Goal: Check status: Check status

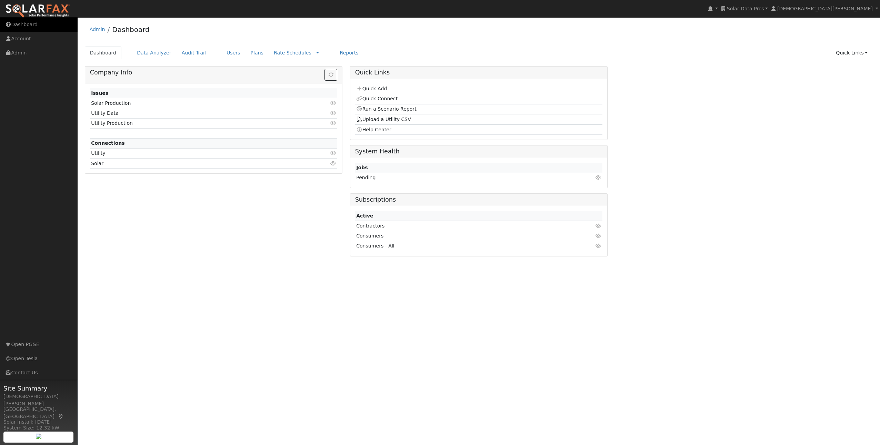
click at [49, 25] on link "Dashboard" at bounding box center [39, 25] width 78 height 14
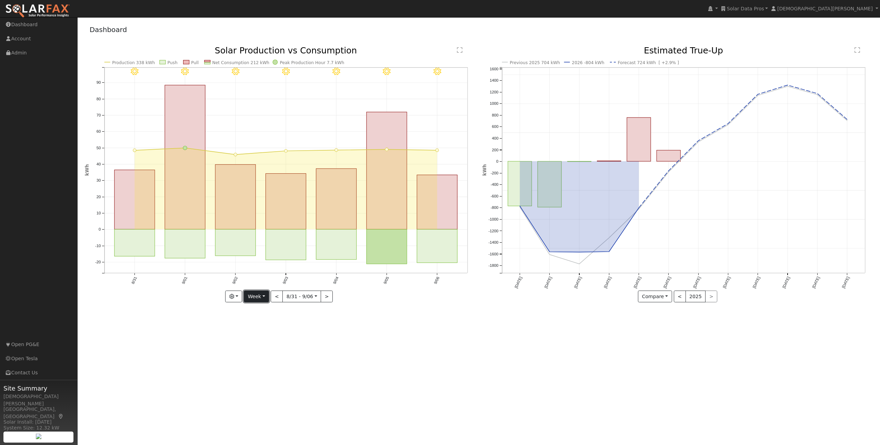
click at [264, 294] on button "Week" at bounding box center [256, 297] width 25 height 12
click at [238, 297] on button "button" at bounding box center [233, 297] width 17 height 12
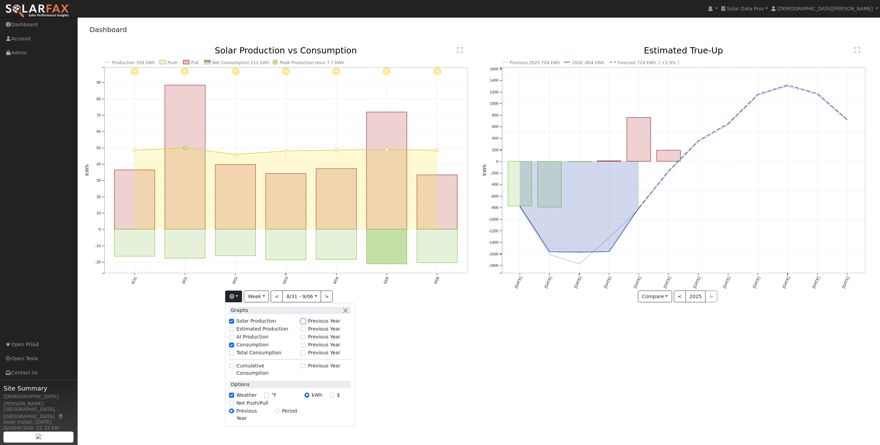
click at [306, 320] on input "Previous Year" at bounding box center [303, 321] width 5 height 5
checkbox input "true"
click at [436, 333] on div "User Profile First name Last name Email Email Notifications No Emails No Emails…" at bounding box center [479, 231] width 803 height 428
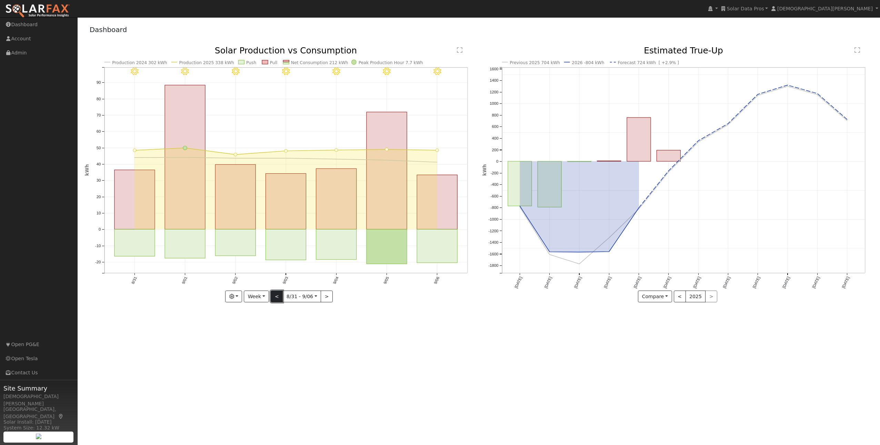
click at [273, 299] on button "<" at bounding box center [277, 297] width 12 height 12
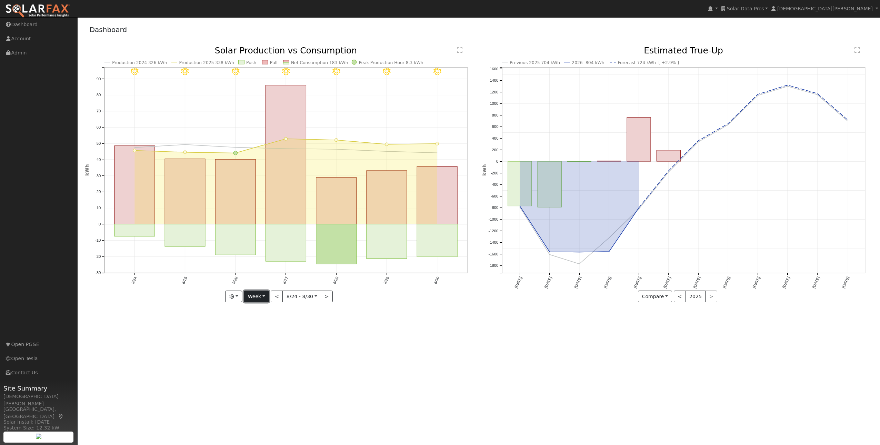
click at [261, 297] on button "Week" at bounding box center [256, 297] width 25 height 12
click at [265, 328] on link "Month" at bounding box center [268, 331] width 48 height 10
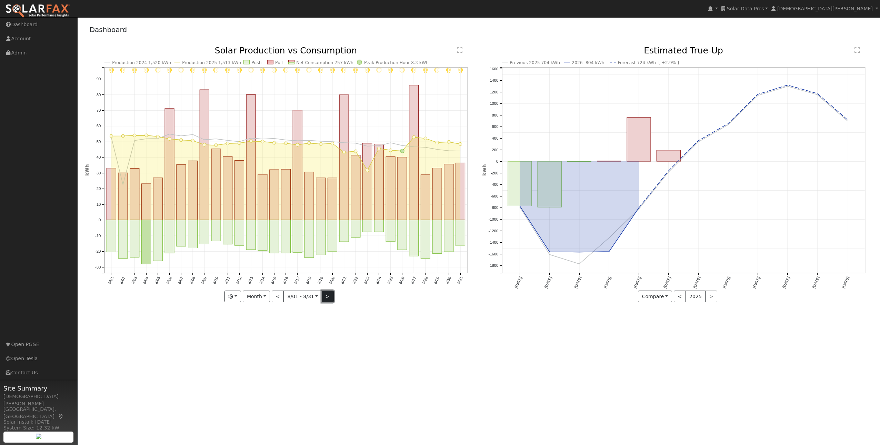
click at [327, 296] on button ">" at bounding box center [328, 297] width 12 height 12
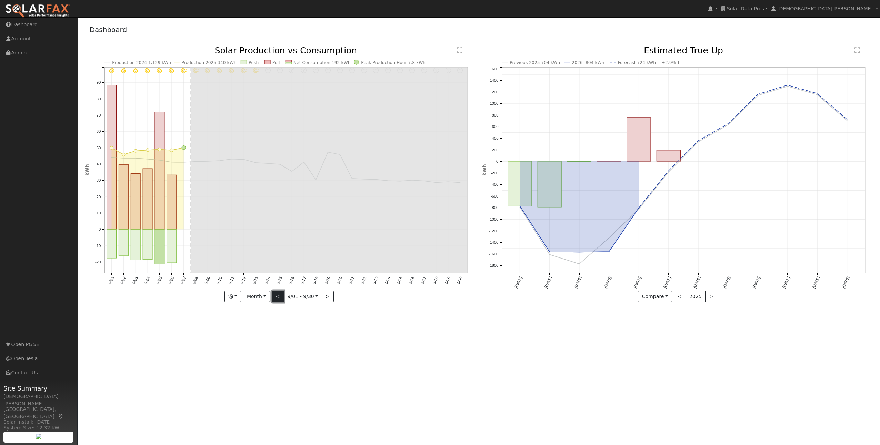
click at [275, 296] on button "<" at bounding box center [278, 297] width 12 height 12
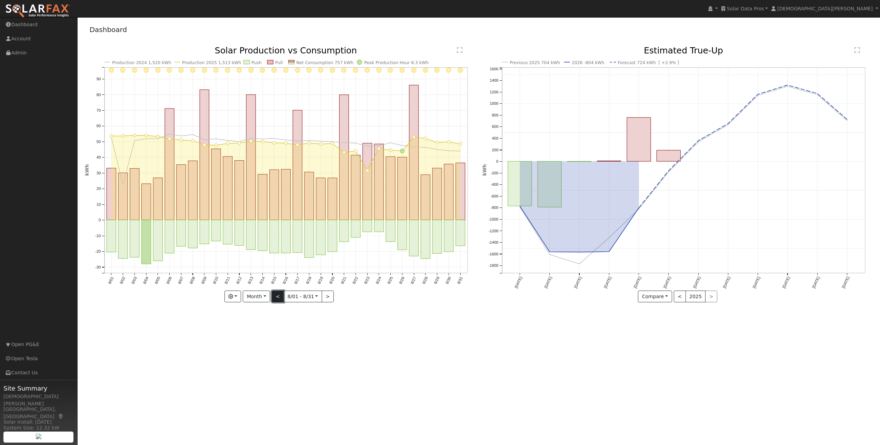
click at [275, 297] on button "<" at bounding box center [278, 297] width 12 height 12
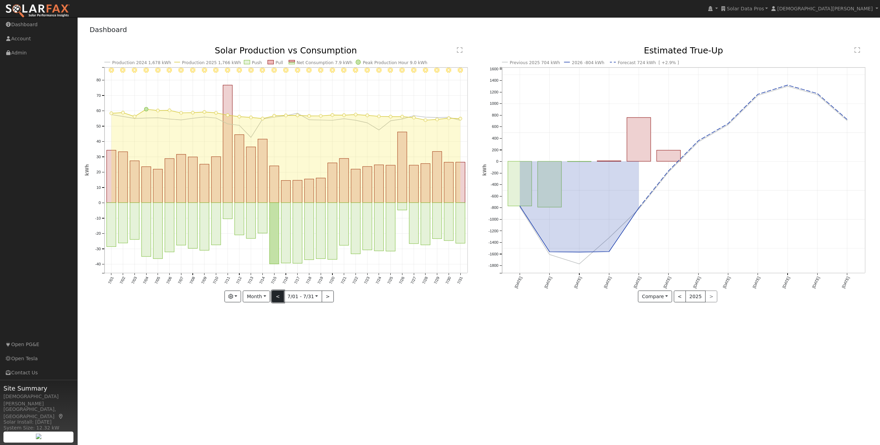
click at [275, 297] on button "<" at bounding box center [278, 297] width 12 height 12
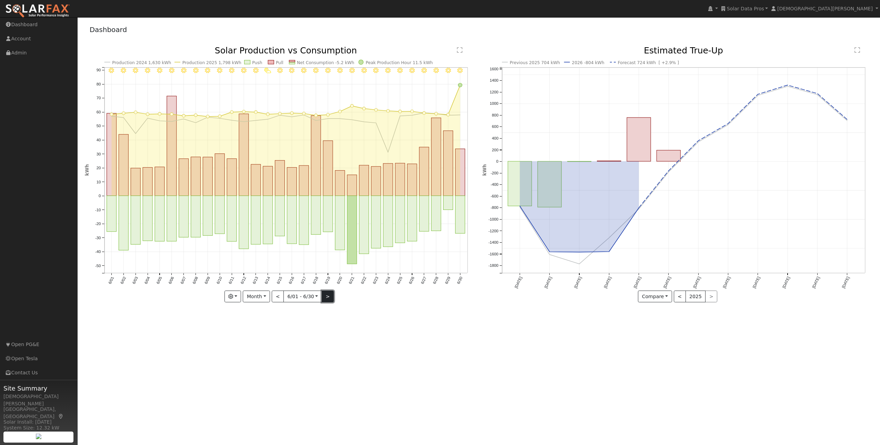
click at [325, 299] on button ">" at bounding box center [328, 297] width 12 height 12
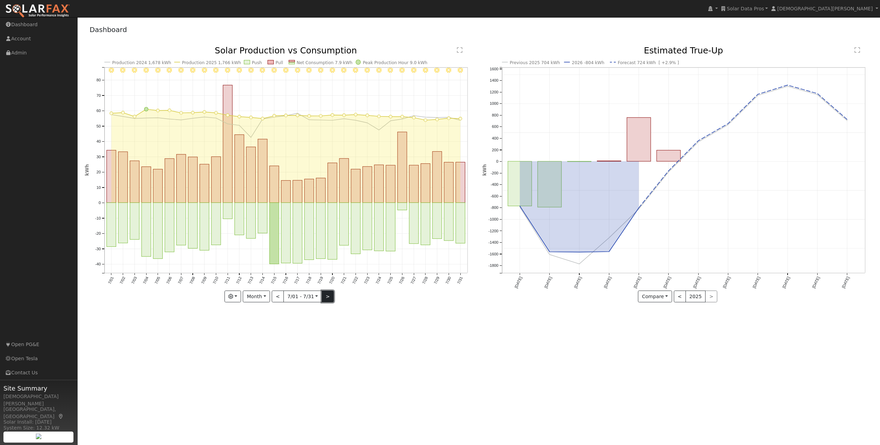
click at [325, 299] on button ">" at bounding box center [328, 297] width 12 height 12
type input "[DATE]"
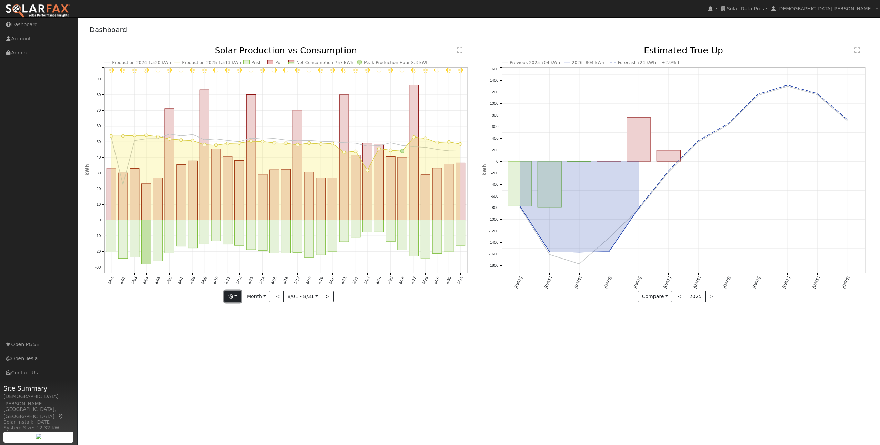
click at [240, 299] on button "button" at bounding box center [233, 297] width 17 height 12
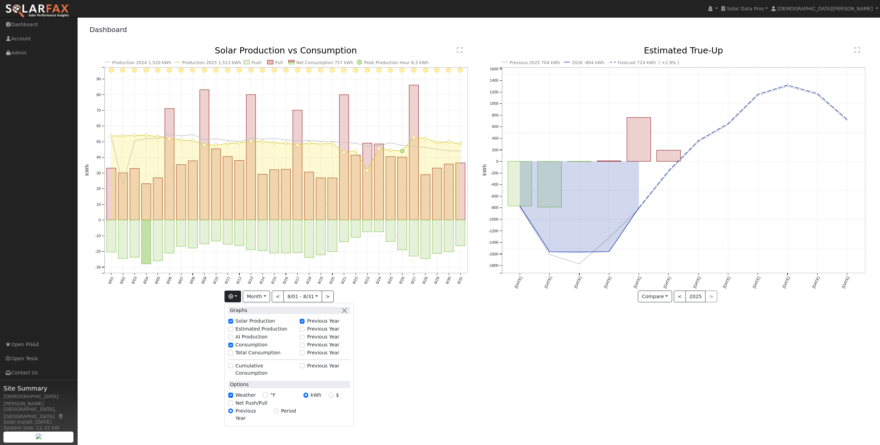
click at [309, 321] on label "Previous Year" at bounding box center [323, 321] width 32 height 7
click at [305, 321] on input "Previous Year" at bounding box center [302, 321] width 5 height 5
checkbox input "false"
